Goal: Communication & Community: Answer question/provide support

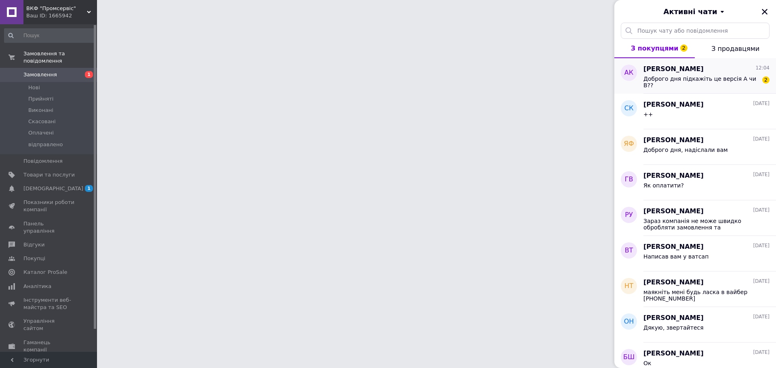
click at [682, 73] on span "[PERSON_NAME]" at bounding box center [674, 69] width 60 height 9
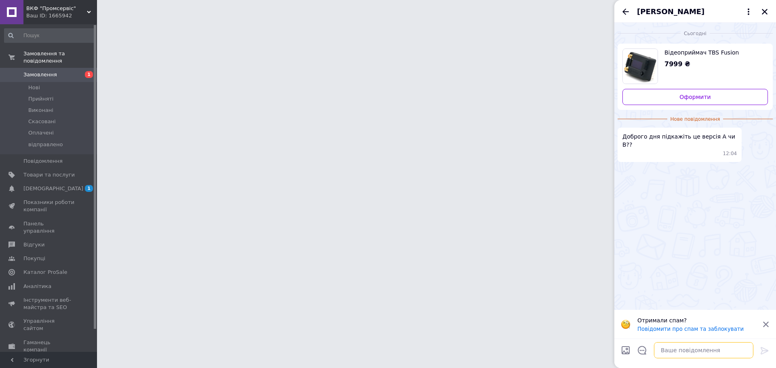
click at [679, 353] on textarea at bounding box center [703, 350] width 99 height 16
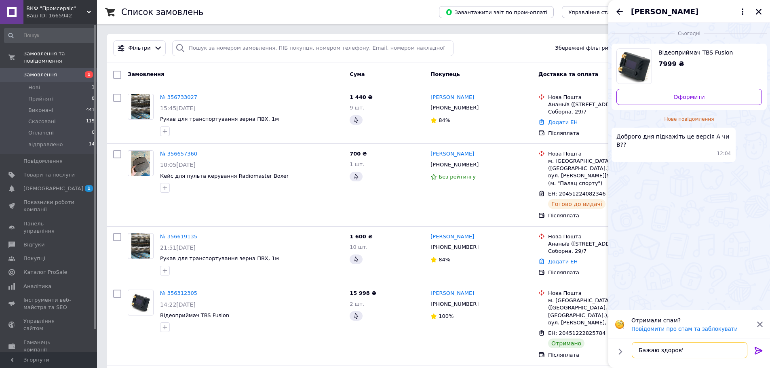
click at [688, 357] on textarea "Бажаю здоров'" at bounding box center [690, 350] width 116 height 16
type textarea "Бажаю здоров'я"
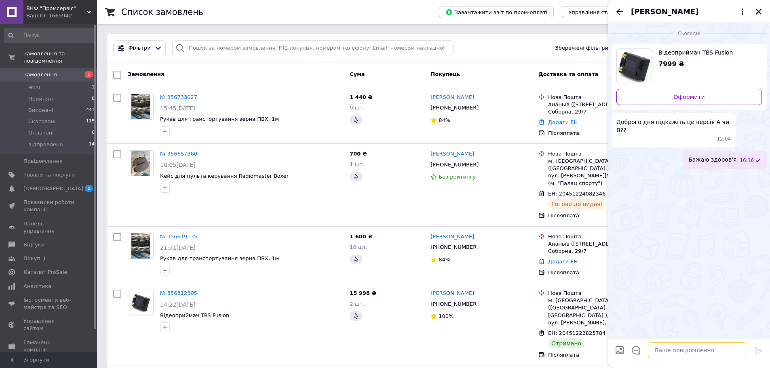
type textarea "О"
type textarea "літера А, остання ревізія"
type textarea "є в наявності, сьогодні можу відправити"
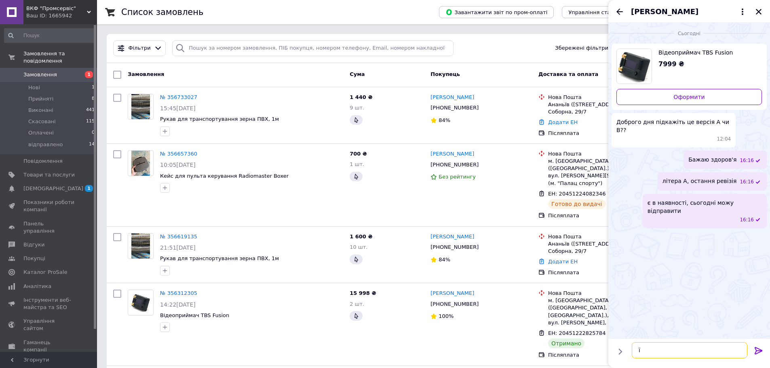
type textarea "ї"
click at [650, 11] on span "[PERSON_NAME]" at bounding box center [665, 11] width 68 height 11
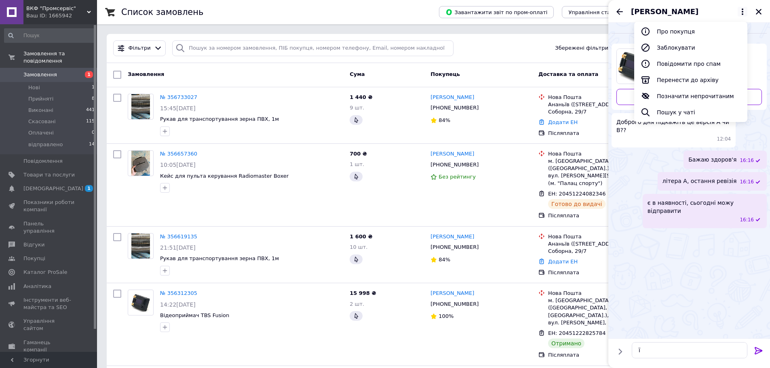
click at [650, 10] on span "[PERSON_NAME]" at bounding box center [665, 11] width 68 height 11
click at [665, 27] on button "Про покупця" at bounding box center [690, 31] width 113 height 16
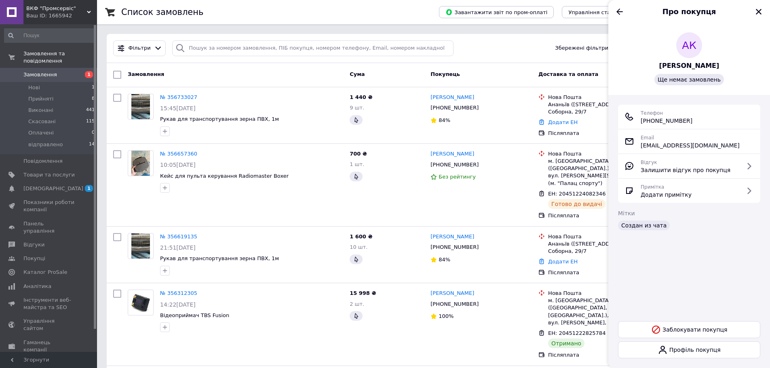
click at [683, 64] on span "[PERSON_NAME]" at bounding box center [689, 65] width 60 height 9
